Goal: Task Accomplishment & Management: Manage account settings

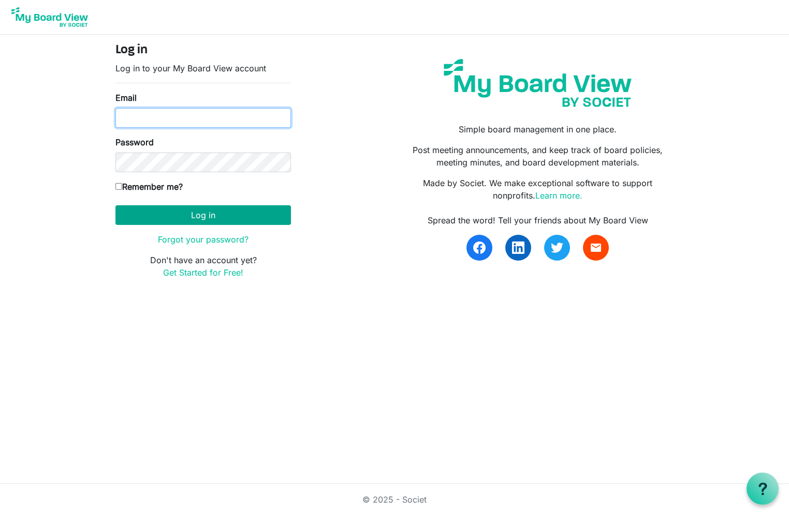
type input "[EMAIL_ADDRESS][DOMAIN_NAME]"
click at [164, 217] on button "Log in" at bounding box center [202, 215] width 175 height 20
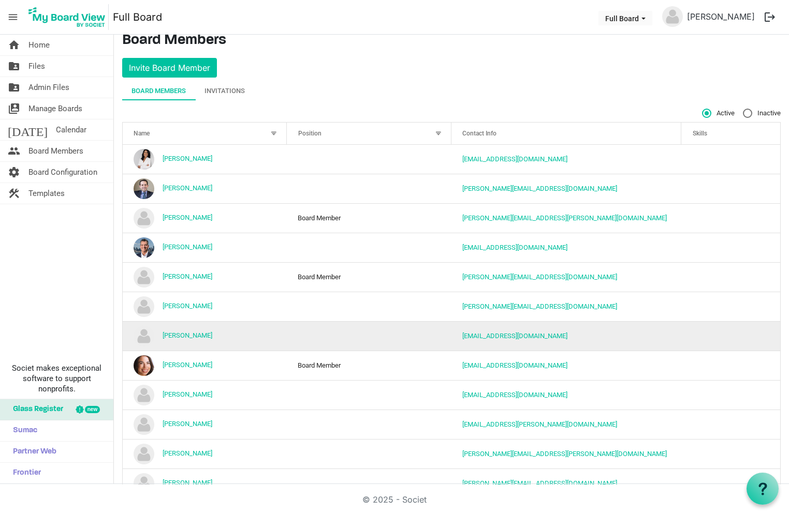
scroll to position [21, 0]
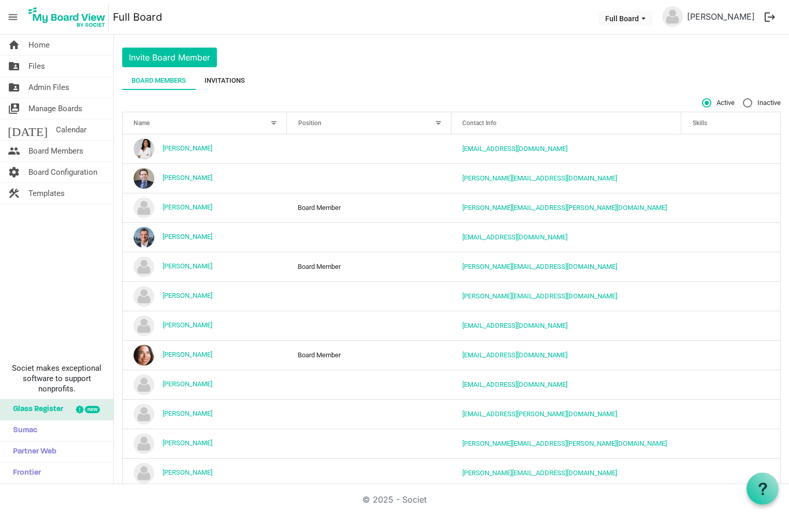
click at [234, 79] on div "Invitations" at bounding box center [224, 81] width 40 height 10
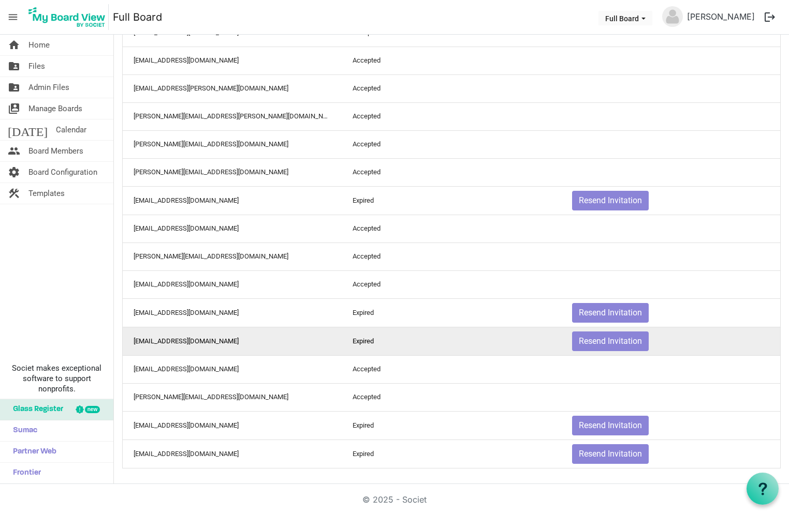
scroll to position [323, 0]
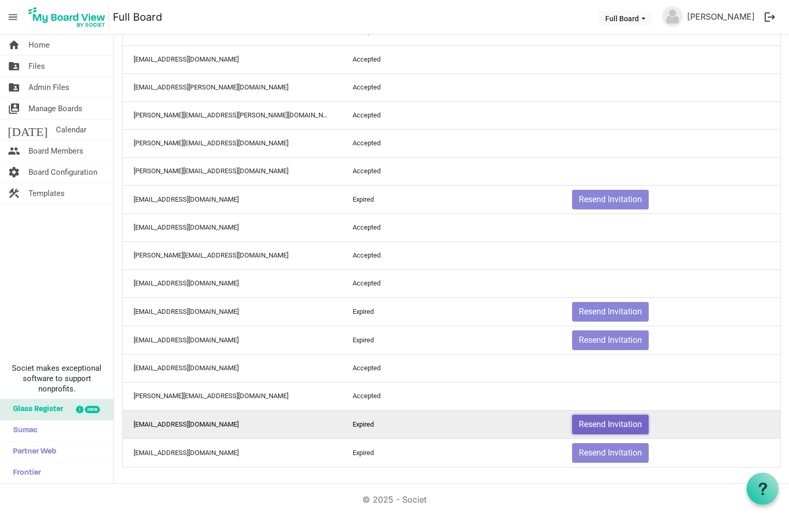
click at [586, 421] on button "Resend Invitation" at bounding box center [610, 425] width 77 height 20
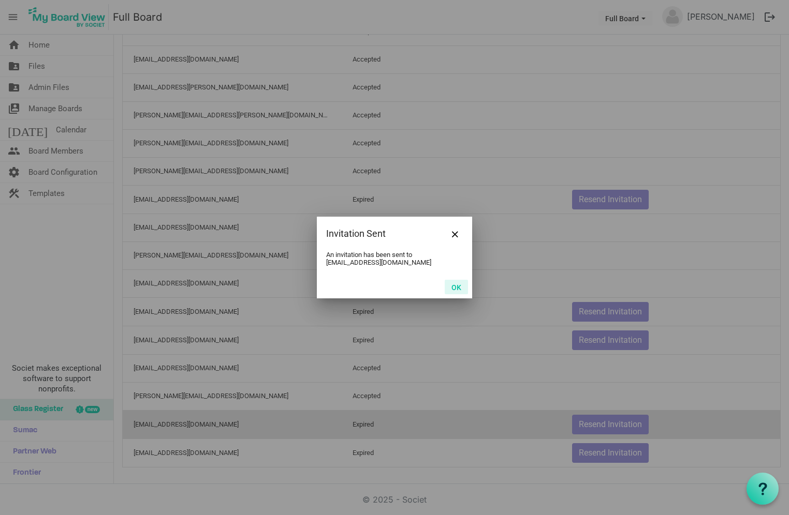
click at [452, 289] on button "OK" at bounding box center [455, 287] width 23 height 14
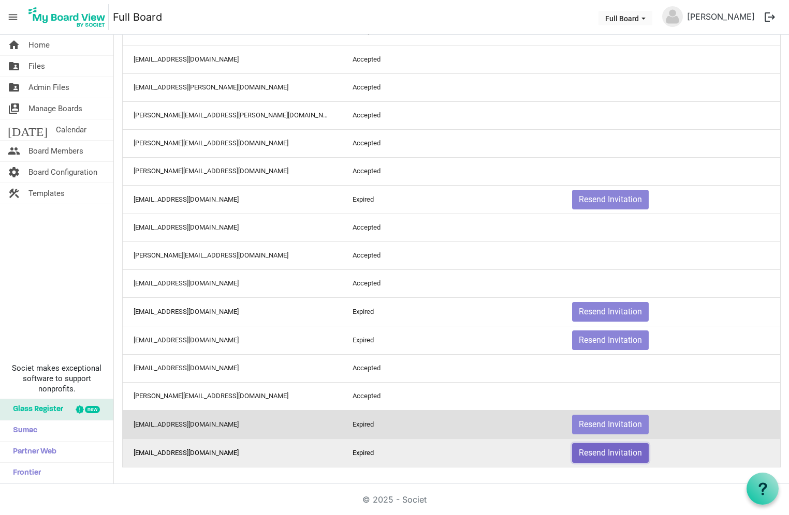
click at [573, 454] on button "Resend Invitation" at bounding box center [610, 453] width 77 height 20
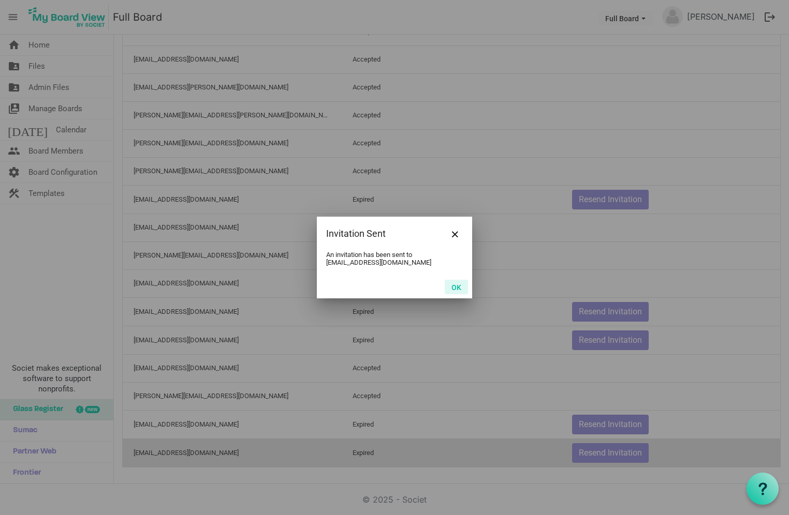
click at [460, 289] on button "OK" at bounding box center [455, 287] width 23 height 14
